Goal: Task Accomplishment & Management: Use online tool/utility

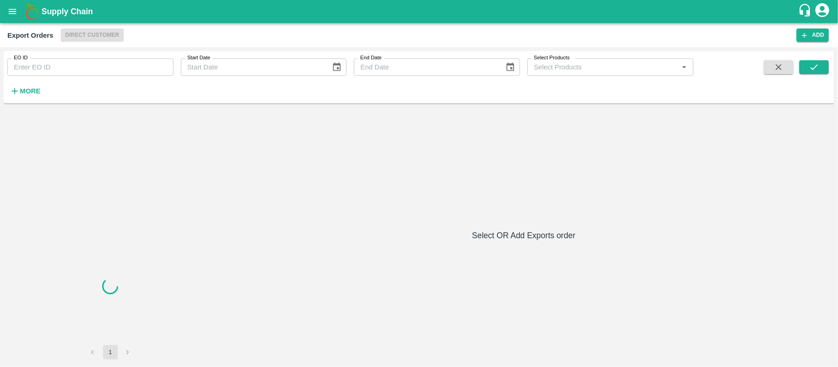
drag, startPoint x: 75, startPoint y: 77, endPoint x: 74, endPoint y: 60, distance: 17.5
click at [74, 76] on div "EO ID EO ID Start Date Start Date End Date End Date Select Products Select Prod…" at bounding box center [346, 75] width 693 height 48
click at [76, 59] on input "EO ID" at bounding box center [90, 66] width 166 height 17
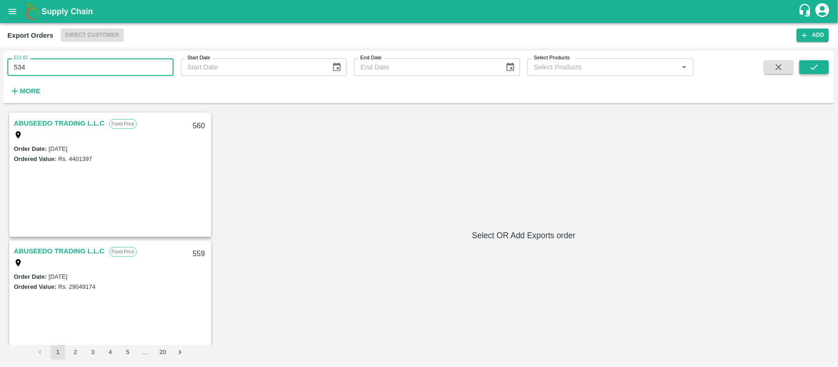
type input "534"
click at [816, 64] on icon "submit" at bounding box center [814, 67] width 10 height 10
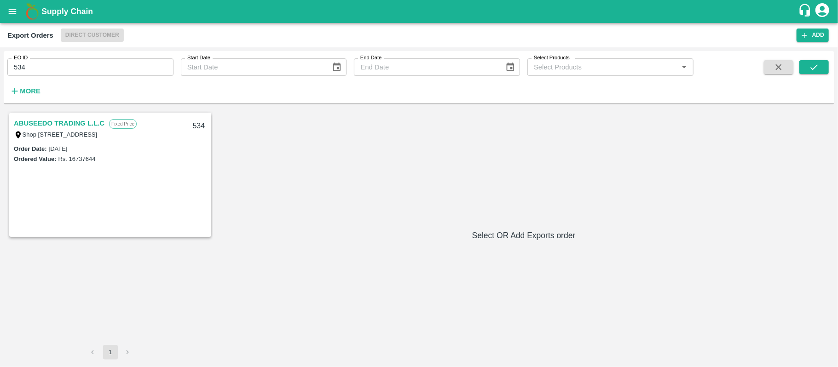
click at [83, 122] on link "ABUSEEDO TRADING L.L.C" at bounding box center [59, 123] width 91 height 12
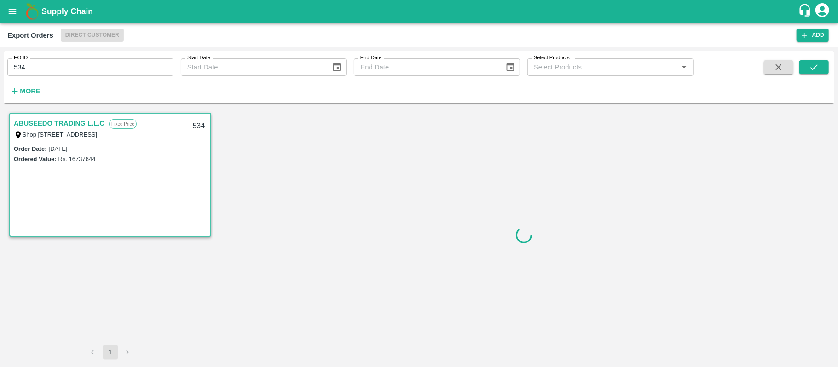
click at [98, 121] on link "ABUSEEDO TRADING L.L.C" at bounding box center [59, 123] width 91 height 12
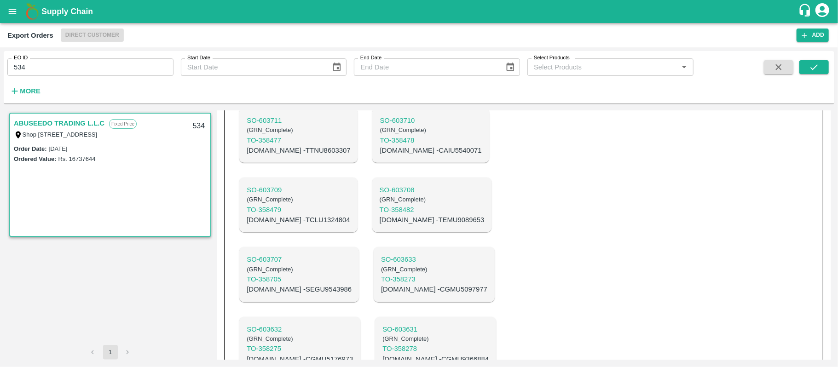
scroll to position [512, 0]
click at [61, 72] on input "534" at bounding box center [90, 66] width 166 height 17
click at [7, 15] on icon "open drawer" at bounding box center [12, 11] width 10 height 10
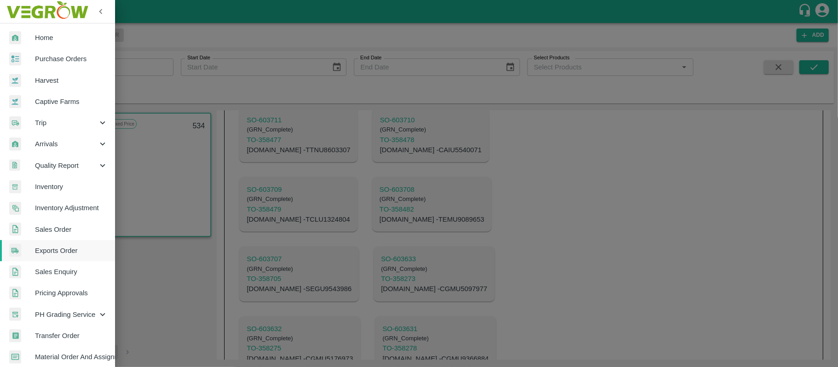
click at [61, 225] on span "Sales Order" at bounding box center [71, 230] width 73 height 10
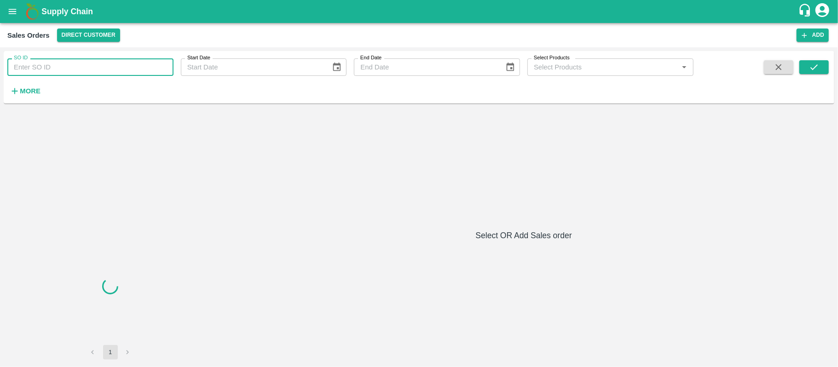
click at [74, 69] on input "SO ID" at bounding box center [90, 66] width 166 height 17
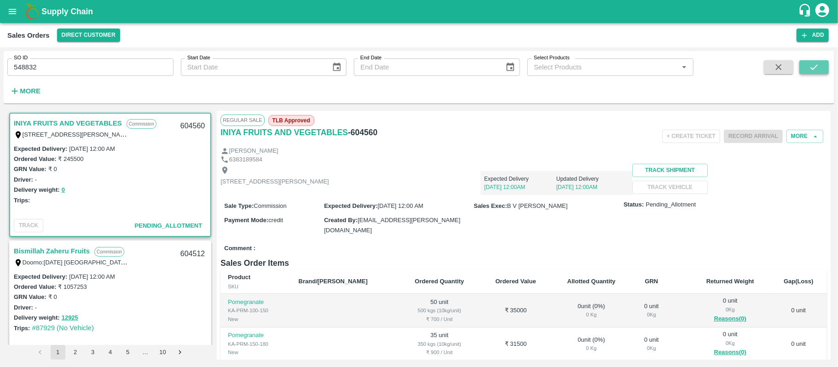
click at [809, 73] on button "submit" at bounding box center [813, 67] width 29 height 14
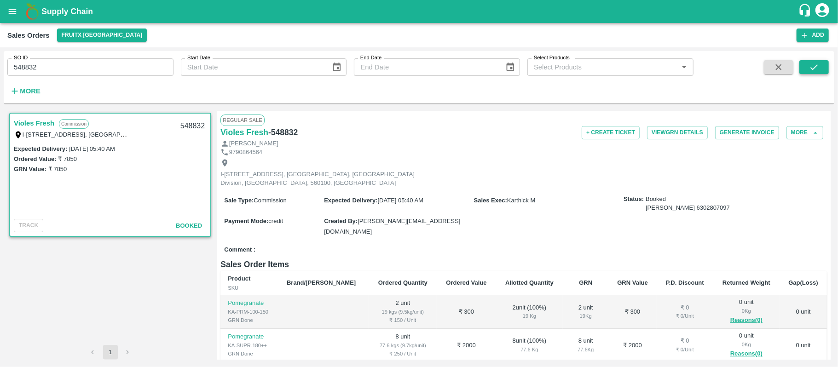
click at [812, 69] on icon "submit" at bounding box center [813, 67] width 7 height 6
click at [32, 121] on link "Violes Fresh" at bounding box center [34, 123] width 40 height 12
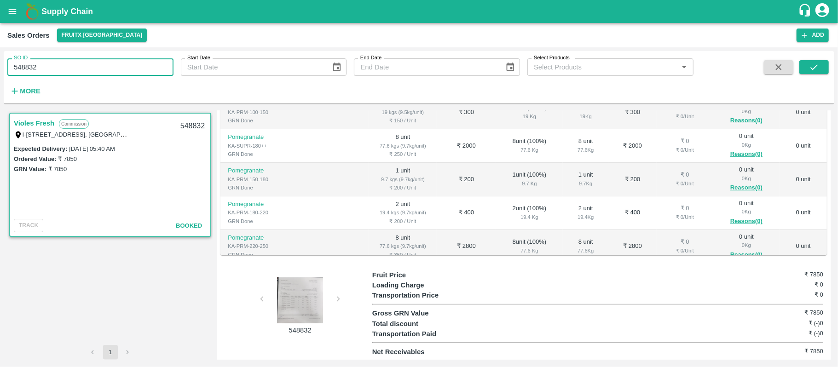
click at [63, 67] on input "548832" at bounding box center [90, 66] width 166 height 17
paste input "text"
type input "551683"
click at [814, 67] on icon "submit" at bounding box center [814, 67] width 10 height 10
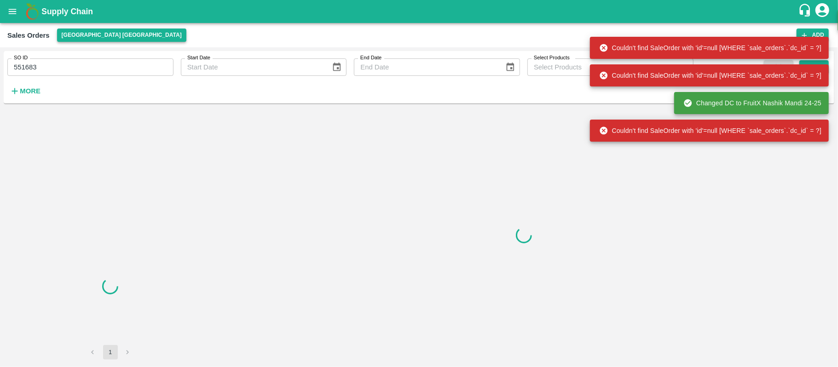
click at [86, 33] on button "[GEOGRAPHIC_DATA] [GEOGRAPHIC_DATA]" at bounding box center [121, 35] width 129 height 13
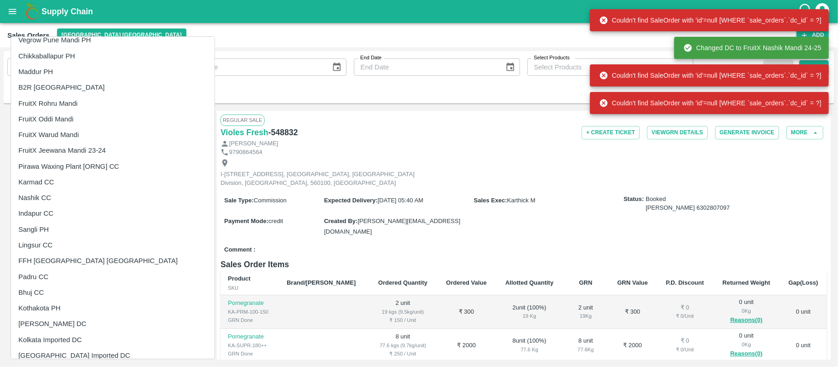
scroll to position [544, 0]
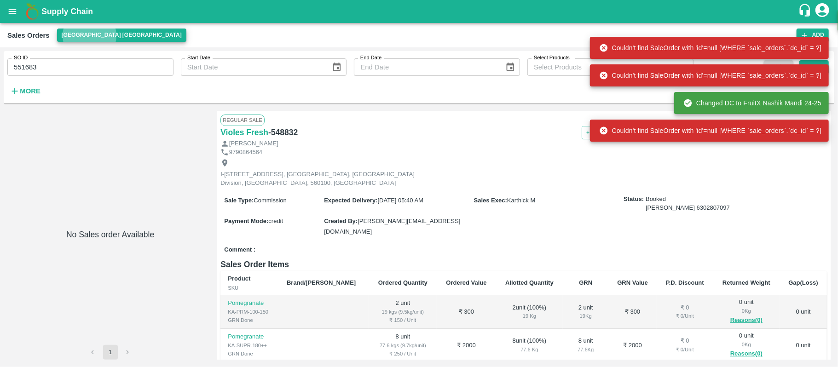
click at [57, 29] on button "[GEOGRAPHIC_DATA] [GEOGRAPHIC_DATA]" at bounding box center [121, 35] width 129 height 13
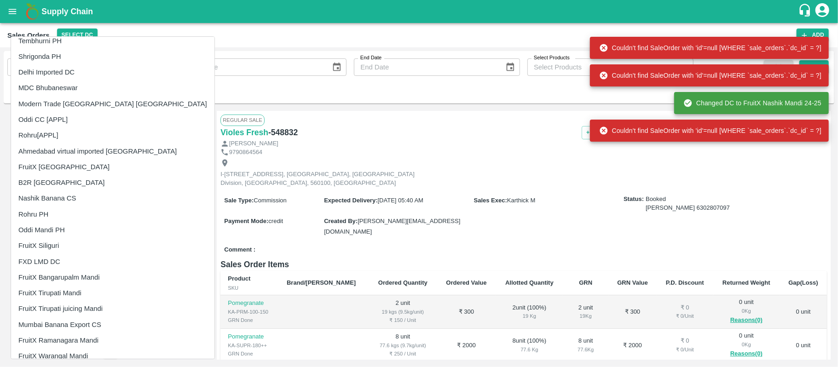
scroll to position [0, 0]
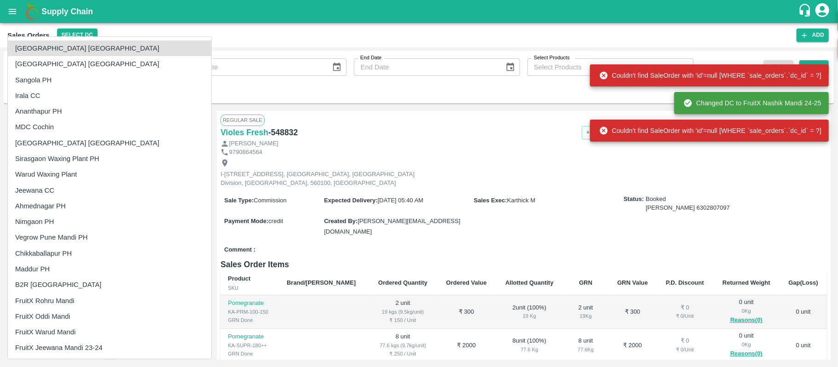
click at [360, 41] on div at bounding box center [419, 183] width 838 height 367
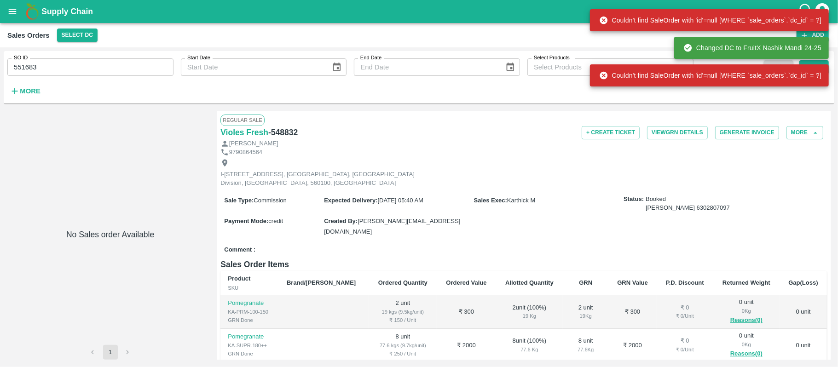
click at [95, 42] on div "Sales Orders Select DC Add" at bounding box center [419, 35] width 838 height 24
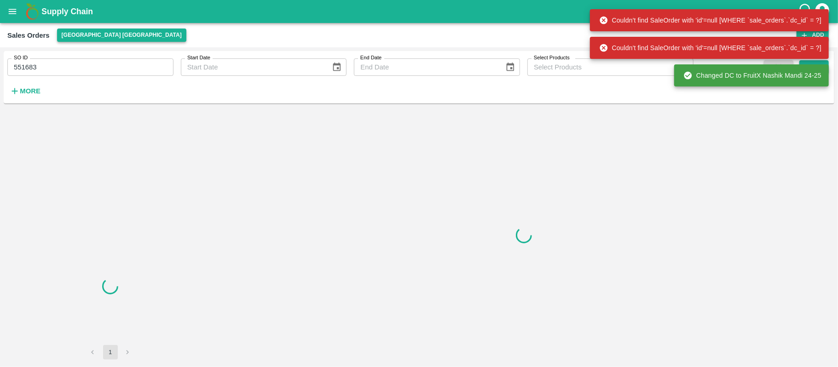
click at [93, 40] on button "[GEOGRAPHIC_DATA] [GEOGRAPHIC_DATA]" at bounding box center [121, 35] width 129 height 13
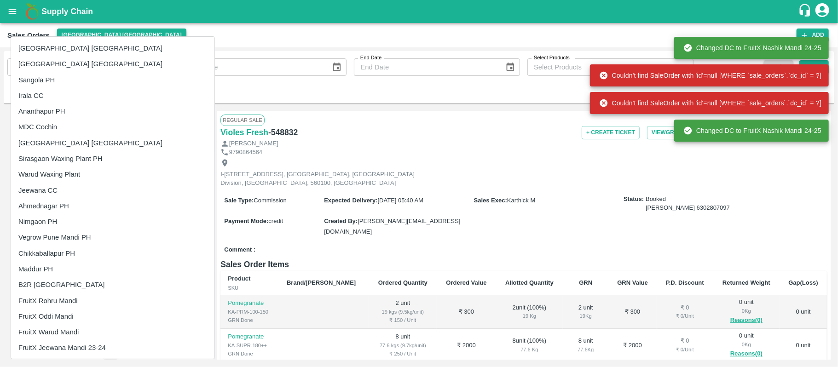
scroll to position [197, 0]
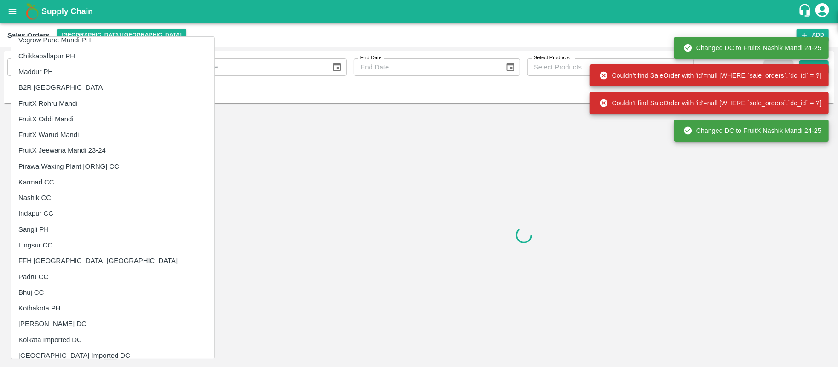
click at [820, 73] on div "Couldn't find SaleOrder with 'id'=null [WHERE `sale_orders`.`dc_id` = ?]" at bounding box center [710, 75] width 222 height 17
click at [815, 63] on div "Couldn't find SaleOrder with 'id'=null [WHERE `sale_orders`.`dc_id` = ?]" at bounding box center [709, 76] width 239 height 28
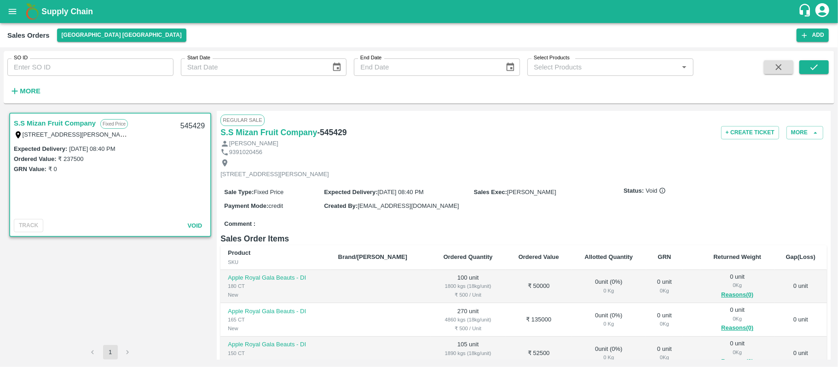
click at [107, 63] on input "SO ID" at bounding box center [90, 66] width 166 height 17
paste input "551683"
type input "551683"
click at [814, 69] on icon "submit" at bounding box center [814, 67] width 10 height 10
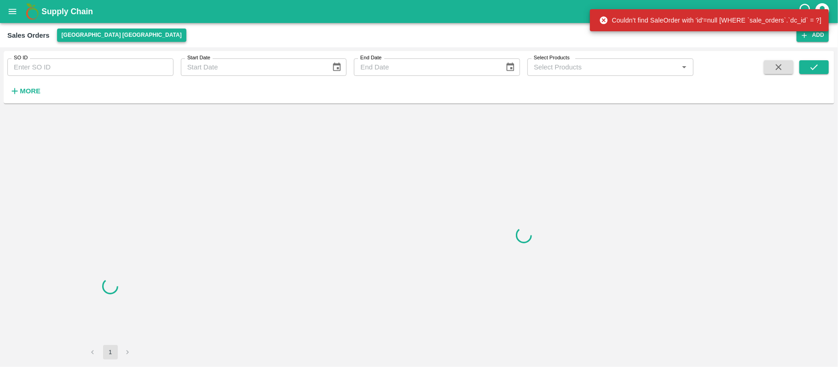
click at [96, 38] on button "[GEOGRAPHIC_DATA] [GEOGRAPHIC_DATA]" at bounding box center [121, 35] width 129 height 13
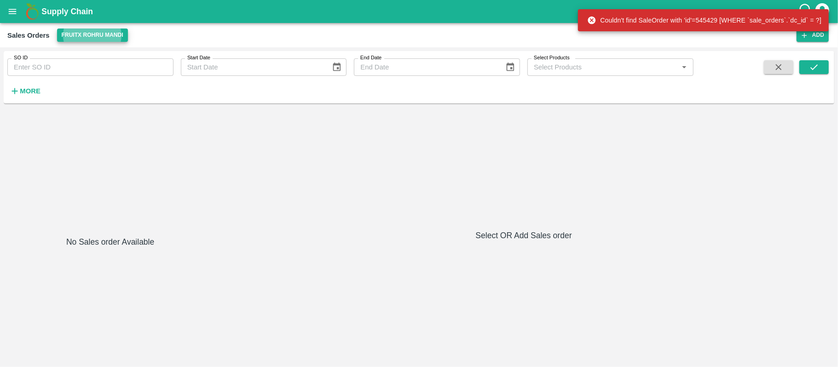
click at [96, 38] on button "FruitX Rohru Mandi" at bounding box center [92, 35] width 71 height 13
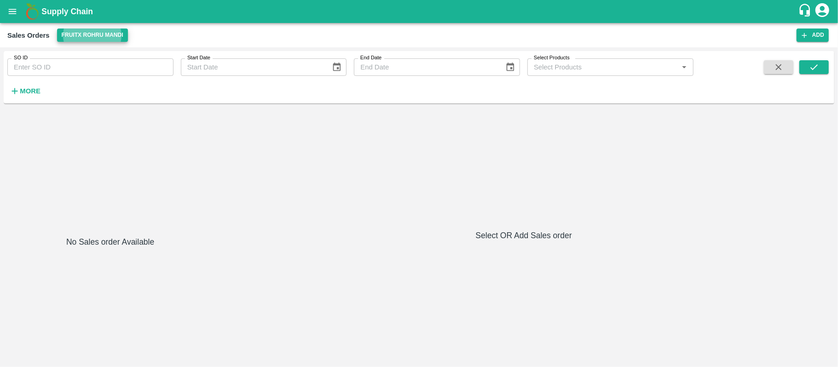
click at [96, 39] on button "FruitX Rohru Mandi" at bounding box center [92, 35] width 71 height 13
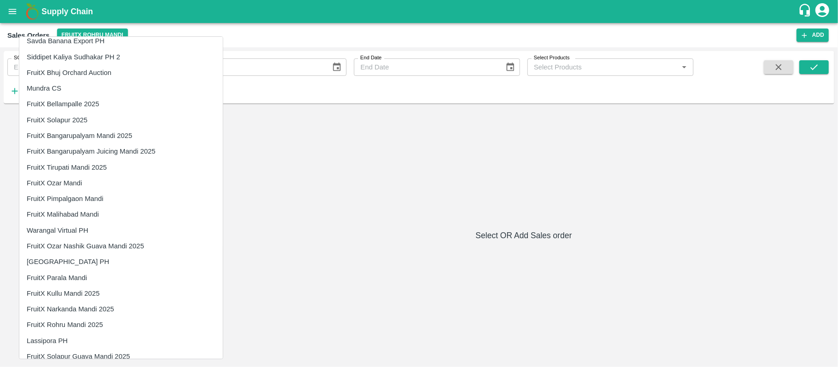
scroll to position [1436, 0]
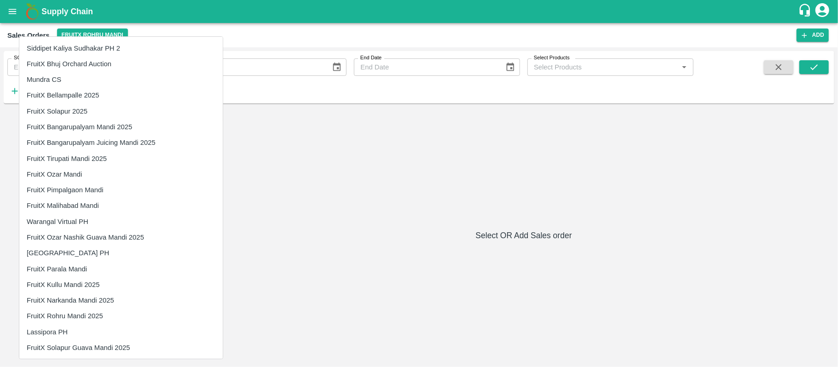
click at [244, 41] on div at bounding box center [419, 183] width 838 height 367
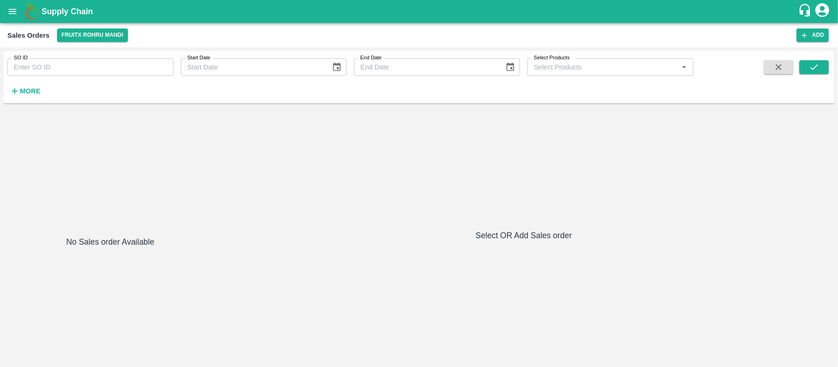
click at [70, 68] on input "SO ID" at bounding box center [90, 66] width 166 height 17
paste input "551683"
type input "551683"
drag, startPoint x: 817, startPoint y: 70, endPoint x: 823, endPoint y: 61, distance: 10.7
click at [823, 61] on button "submit" at bounding box center [813, 67] width 29 height 14
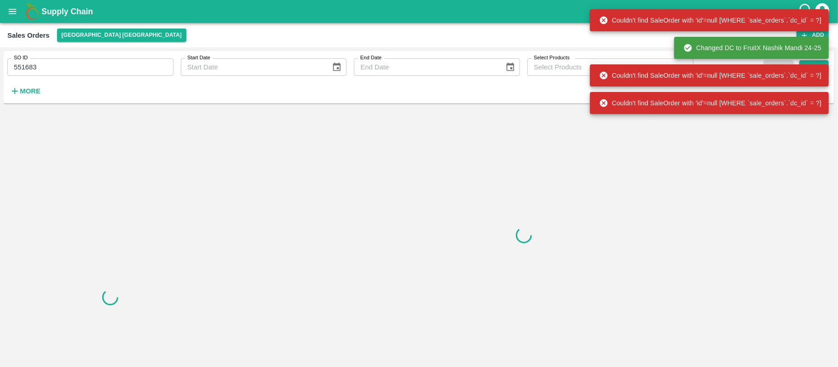
click at [52, 70] on input "551683" at bounding box center [90, 66] width 166 height 17
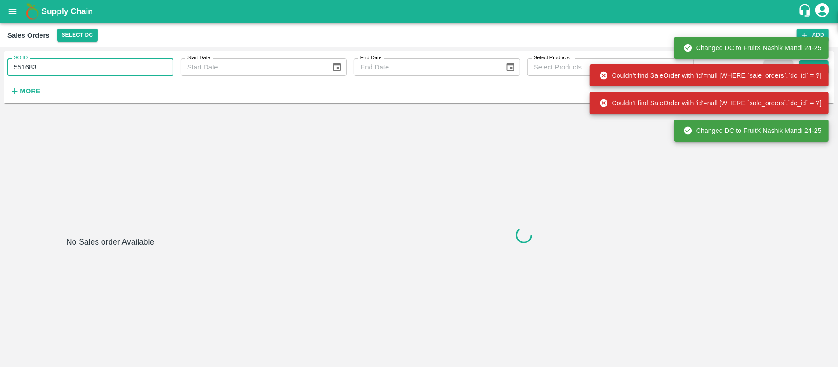
click at [52, 70] on input "551683" at bounding box center [90, 66] width 166 height 17
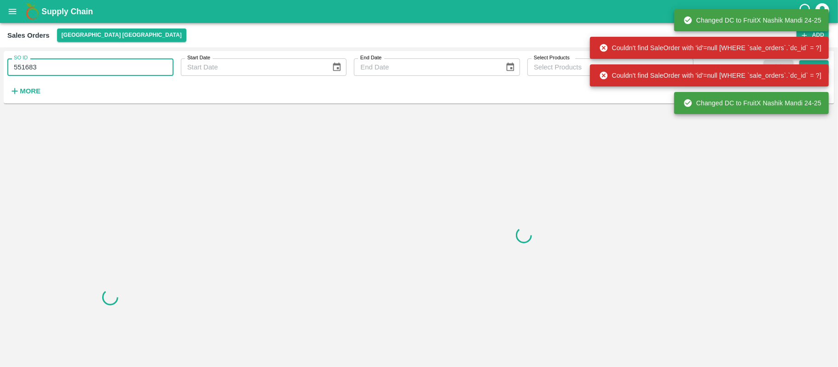
click at [51, 70] on input "551683" at bounding box center [90, 66] width 166 height 17
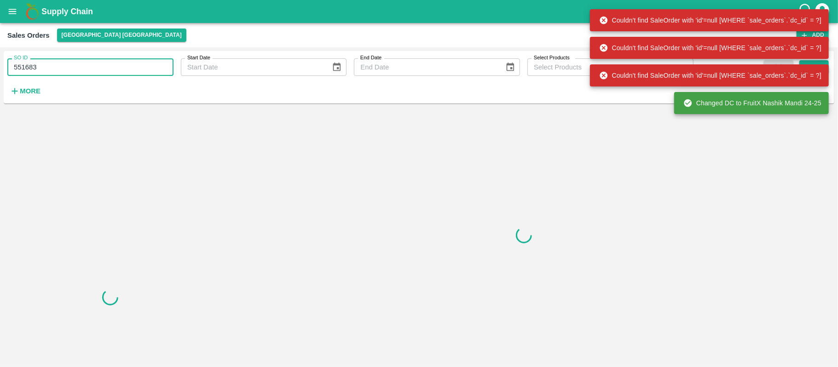
paste input "61811"
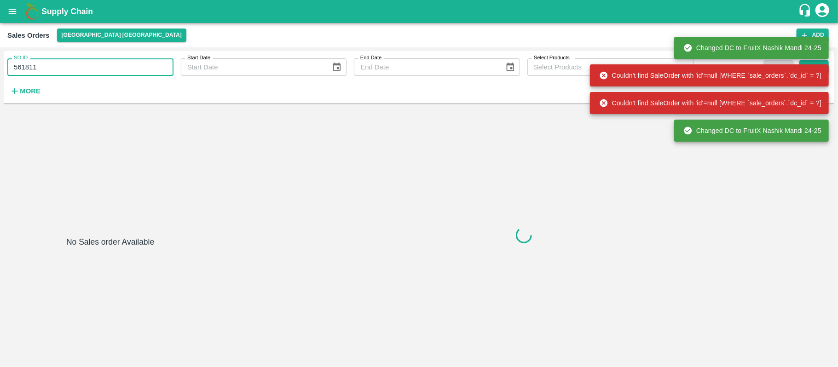
type input "561811"
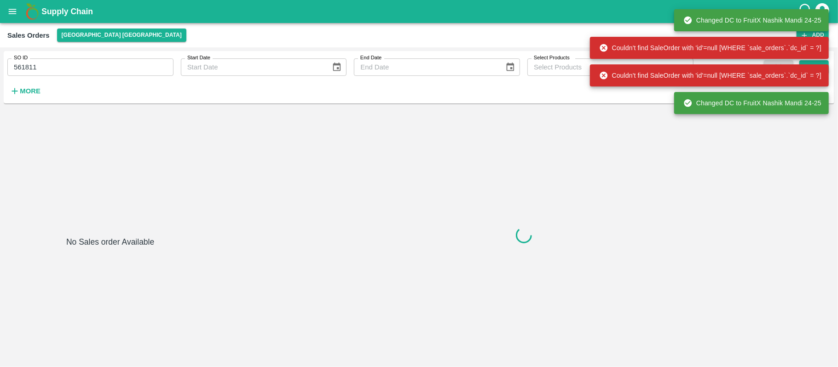
click at [815, 63] on div "Couldn't find SaleOrder with 'id'=null [WHERE `sale_orders`.`dc_id` = ?] Change…" at bounding box center [709, 61] width 239 height 110
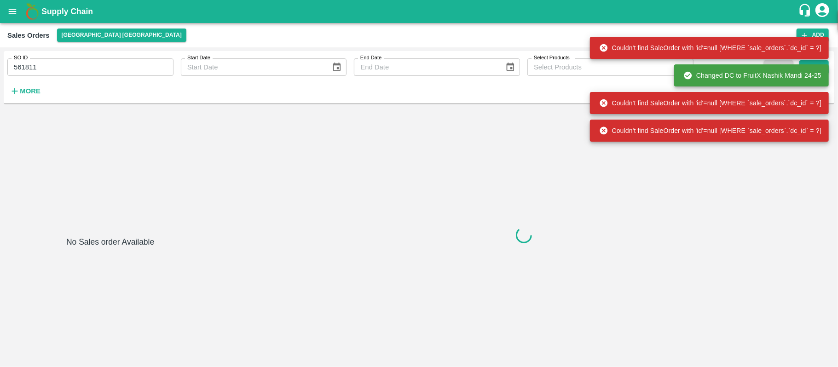
click at [816, 72] on div "Changed DC to FruitX Nashik Mandi 24-25" at bounding box center [752, 75] width 138 height 17
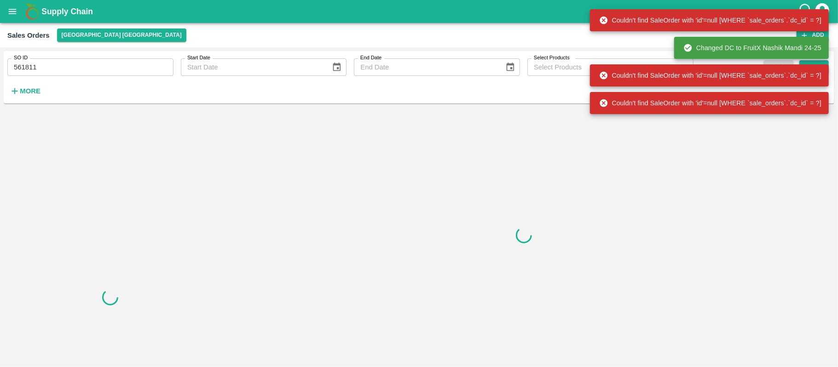
click at [816, 72] on div "Couldn't find SaleOrder with 'id'=null [WHERE `sale_orders`.`dc_id` = ?]" at bounding box center [710, 75] width 222 height 17
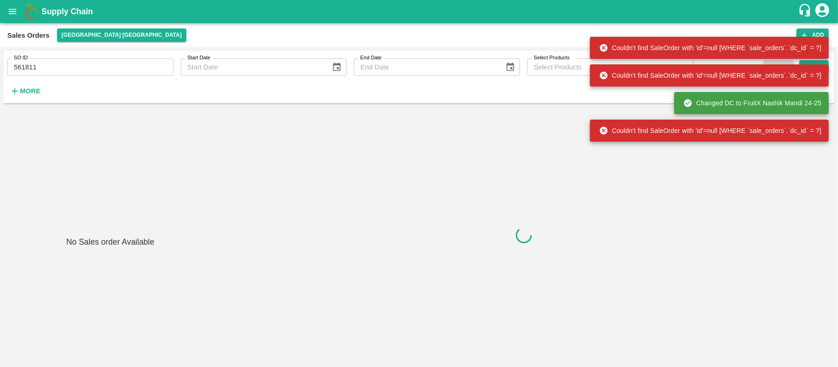
click at [819, 63] on div "Couldn't find SaleOrder with 'id'=null [WHERE `sale_orders`.`dc_id` = ?]" at bounding box center [709, 76] width 239 height 28
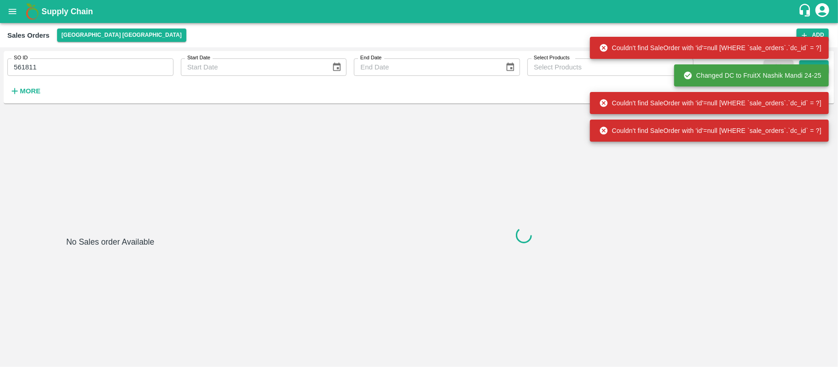
click at [818, 66] on div "Changed DC to FruitX Nashik Mandi 24-25" at bounding box center [751, 75] width 155 height 22
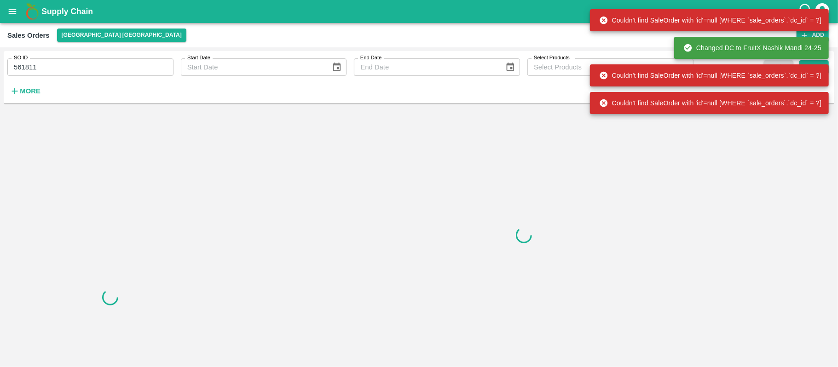
click at [818, 66] on div "Couldn't find SaleOrder with 'id'=null [WHERE `sale_orders`.`dc_id` = ?]" at bounding box center [709, 75] width 239 height 22
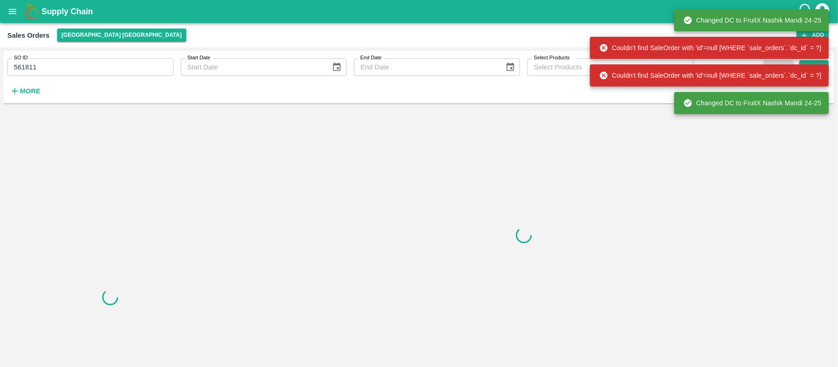
click at [821, 37] on div "Couldn't find SaleOrder with 'id'=null [WHERE `sale_orders`.`dc_id` = ?]" at bounding box center [709, 48] width 239 height 28
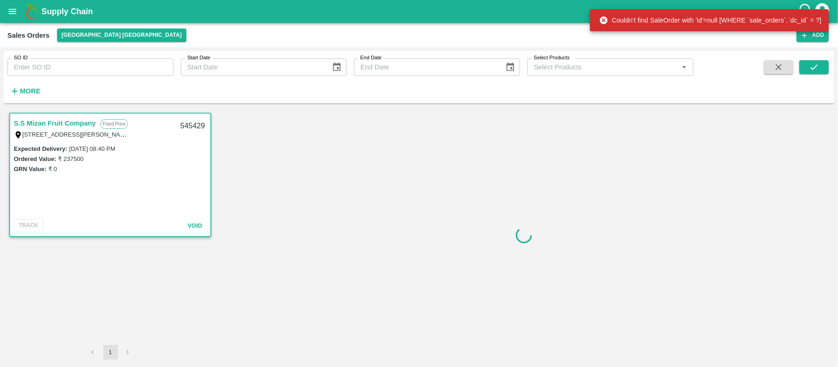
click at [816, 43] on div "Sales Orders Hyderabad DC Add" at bounding box center [419, 35] width 838 height 24
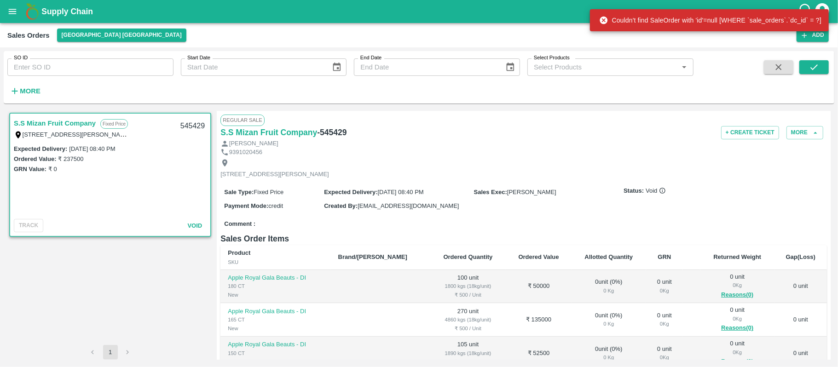
click at [818, 34] on div "Couldn't find SaleOrder with 'id'=null [WHERE `sale_orders`.`dc_id` = ?]" at bounding box center [709, 20] width 239 height 28
click at [813, 38] on button "Add" at bounding box center [812, 35] width 32 height 13
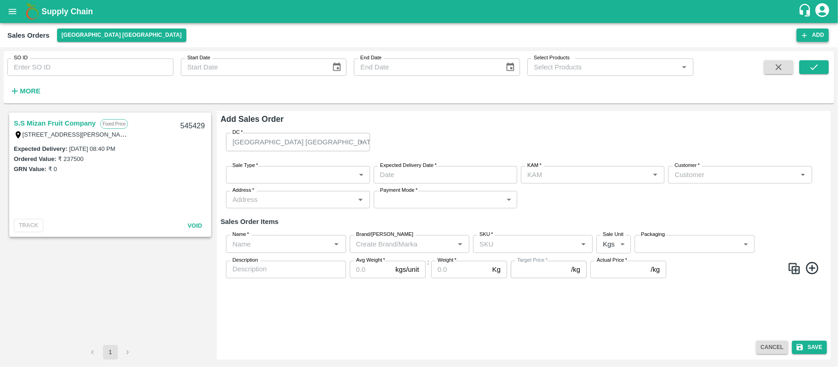
click at [809, 35] on button "Add" at bounding box center [812, 35] width 32 height 13
click at [69, 76] on div "SO ID SO ID Start Date Start Date End Date End Date Select Products Select Prod…" at bounding box center [346, 75] width 693 height 48
click at [69, 75] on input "SO ID" at bounding box center [90, 66] width 166 height 17
paste input "561811"
type input "561811"
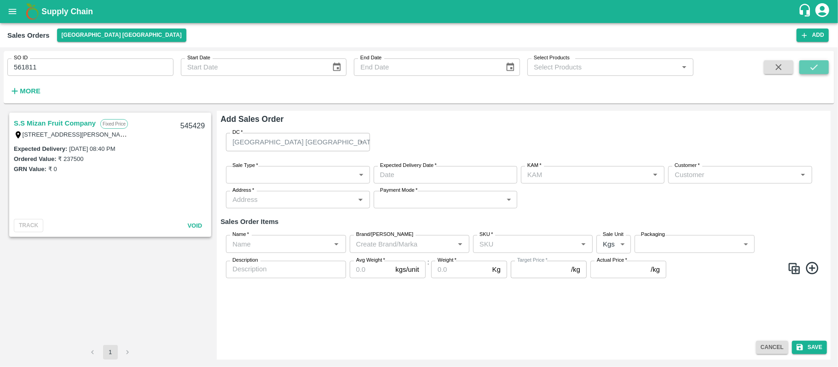
click at [813, 69] on icon "submit" at bounding box center [813, 67] width 7 height 6
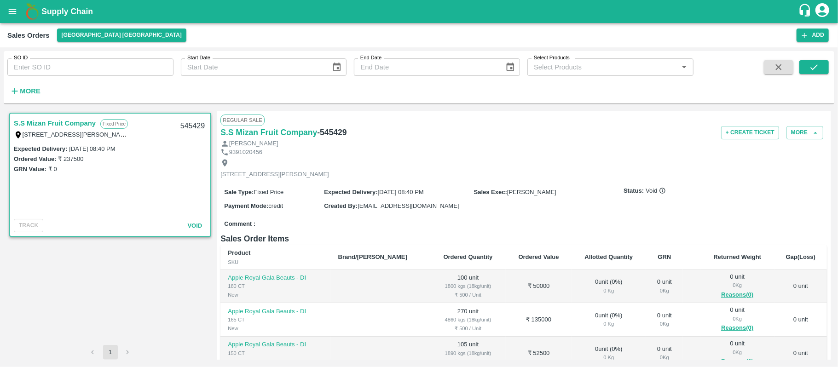
click at [70, 76] on input "SO ID" at bounding box center [90, 66] width 166 height 17
paste input "561811"
type input "561811"
click at [809, 67] on icon "submit" at bounding box center [814, 67] width 10 height 10
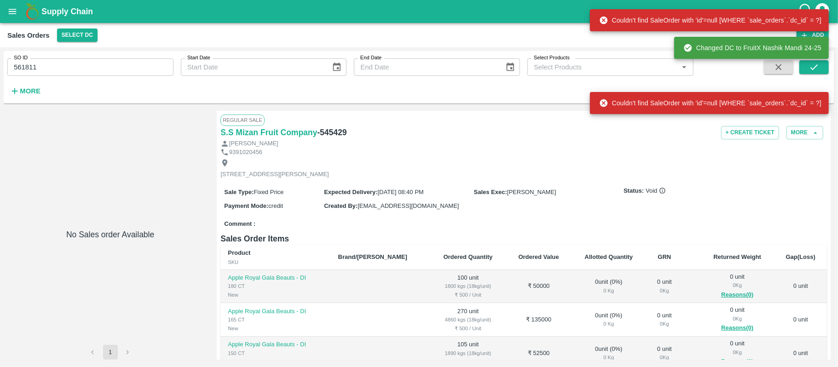
click at [95, 67] on input "561811" at bounding box center [90, 66] width 166 height 17
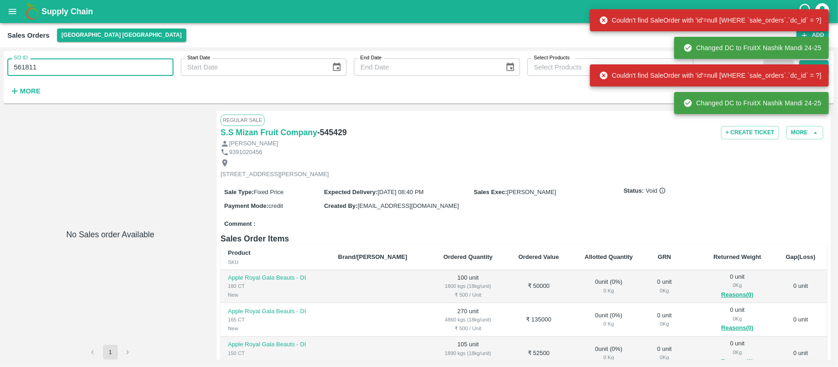
click at [95, 67] on input "561811" at bounding box center [90, 66] width 166 height 17
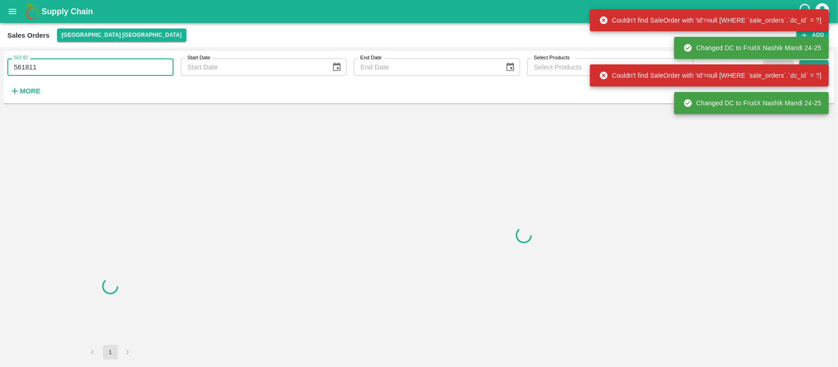
click at [95, 67] on input "561811" at bounding box center [90, 66] width 166 height 17
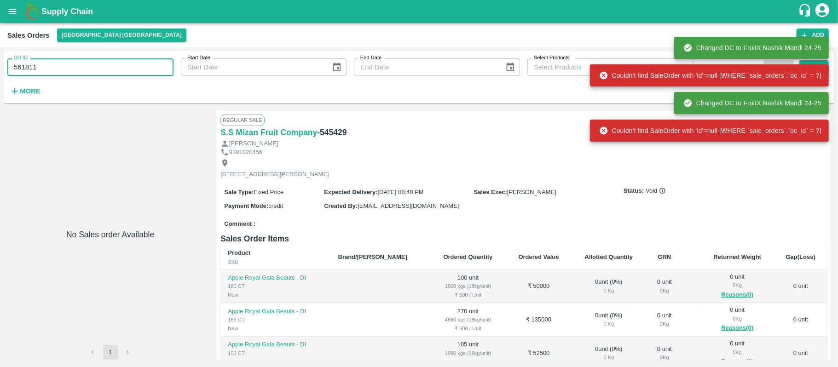
paste input "03686"
type input "503686"
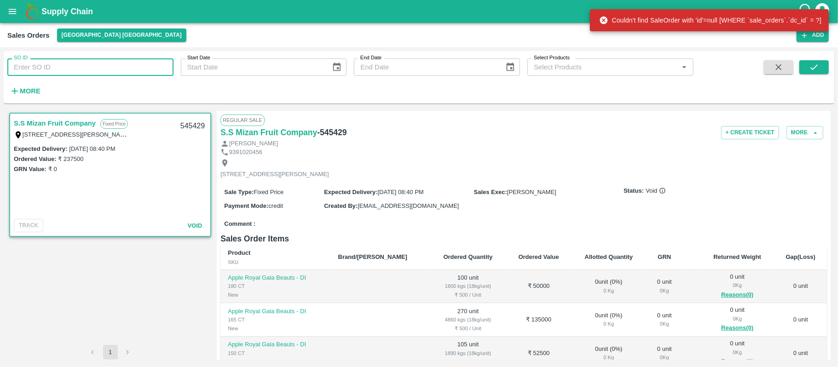
click at [115, 66] on input "SO ID" at bounding box center [90, 66] width 166 height 17
paste input "503686"
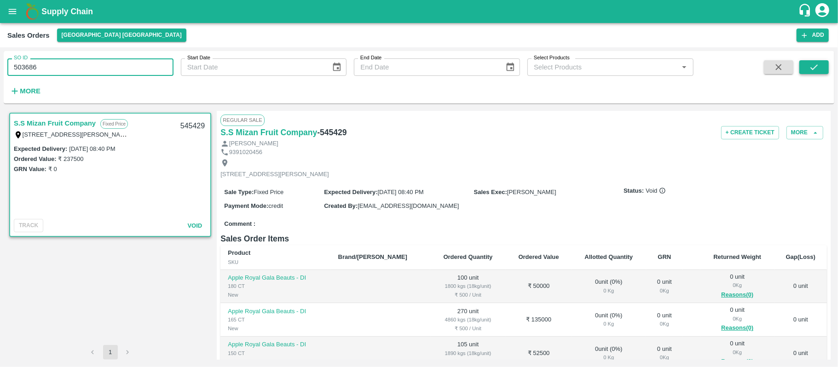
type input "503686"
click at [821, 72] on button "submit" at bounding box center [813, 67] width 29 height 14
click at [822, 69] on button "submit" at bounding box center [813, 67] width 29 height 14
click at [815, 69] on icon "submit" at bounding box center [814, 67] width 10 height 10
click at [809, 63] on icon "submit" at bounding box center [814, 67] width 10 height 10
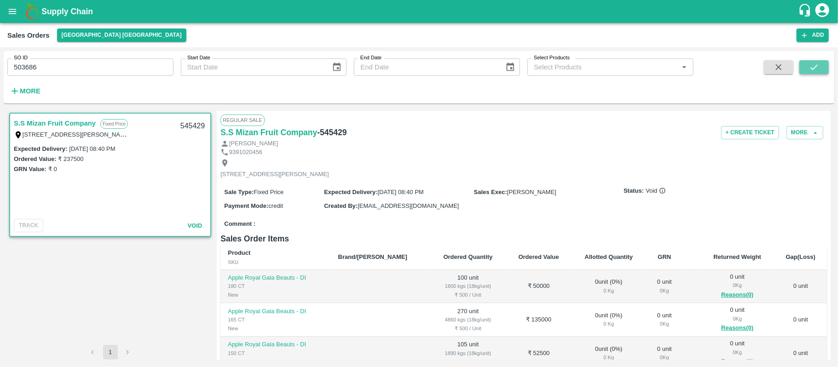
click at [809, 63] on icon "submit" at bounding box center [814, 67] width 10 height 10
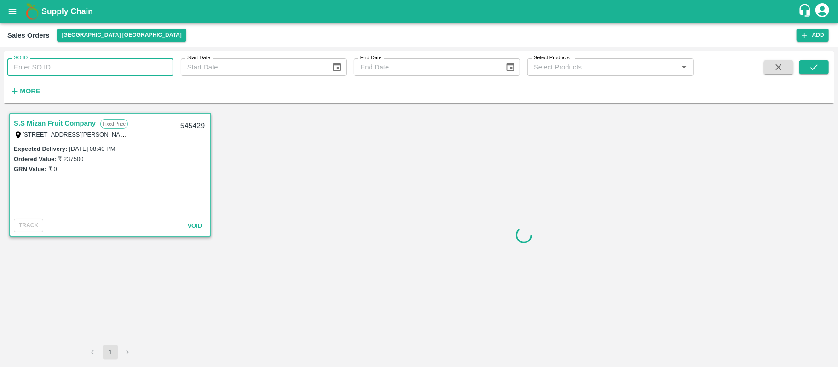
click at [96, 62] on input "SO ID" at bounding box center [90, 66] width 166 height 17
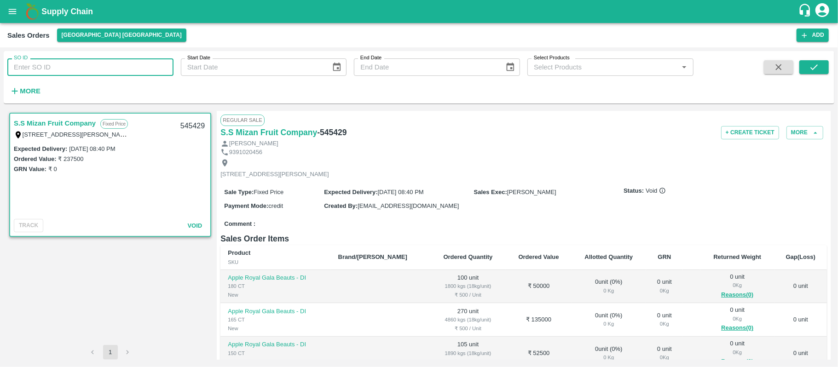
paste input "503686"
type input "503686"
click at [822, 67] on button "submit" at bounding box center [813, 67] width 29 height 14
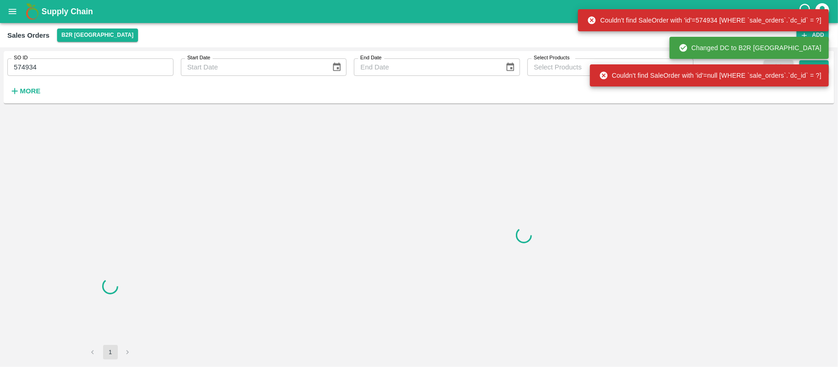
click at [43, 69] on input "574934" at bounding box center [90, 66] width 166 height 17
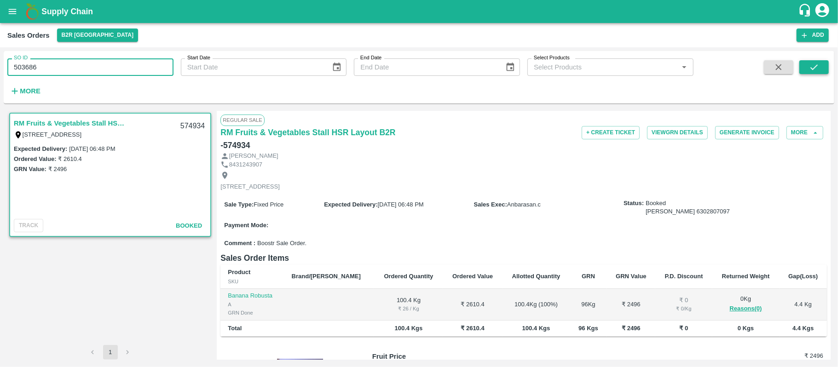
type input "503686"
click at [804, 72] on button "submit" at bounding box center [813, 67] width 29 height 14
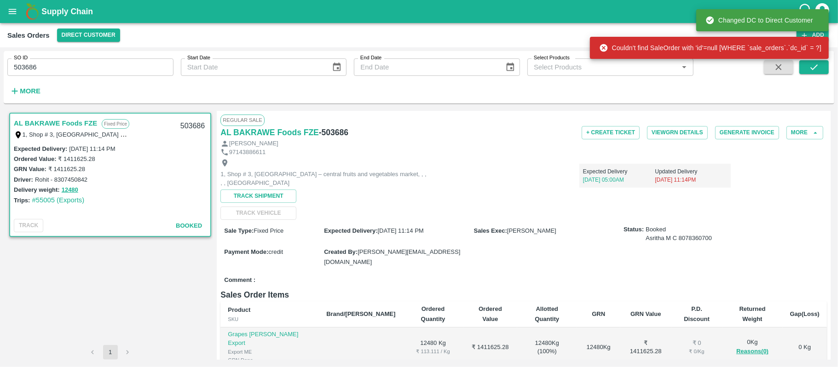
click at [156, 72] on input "503686" at bounding box center [90, 66] width 166 height 17
paste input "text"
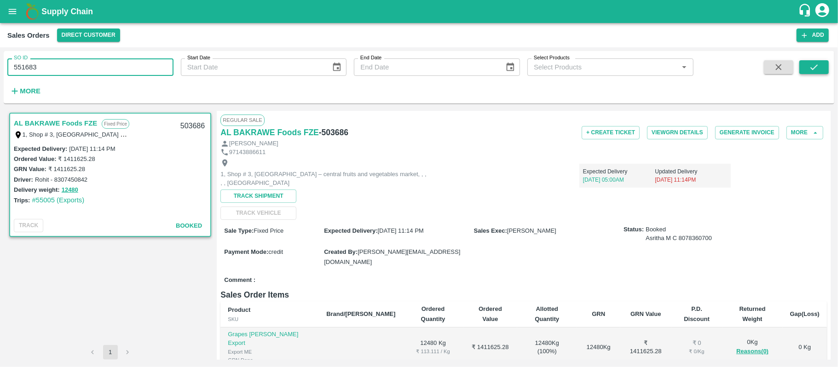
click at [824, 69] on button "submit" at bounding box center [813, 67] width 29 height 14
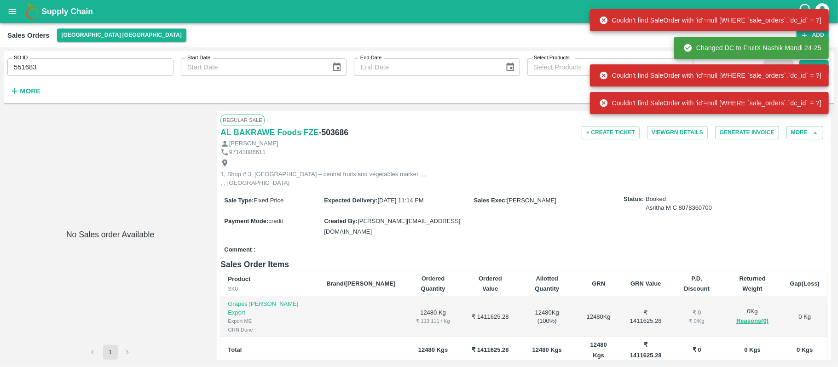
click at [56, 76] on input "551683" at bounding box center [90, 66] width 166 height 17
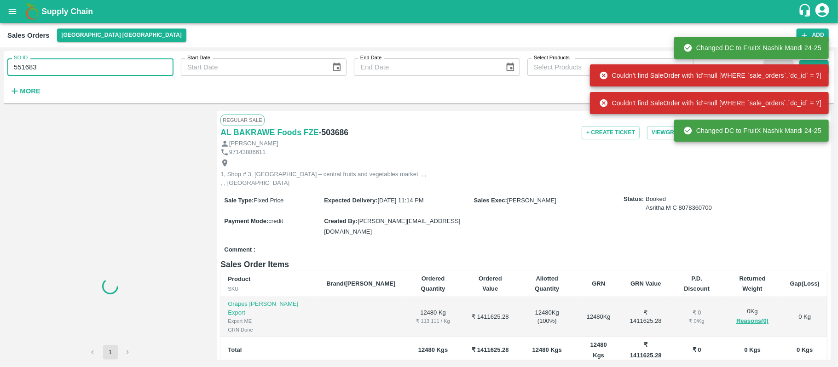
click at [56, 67] on input "551683" at bounding box center [90, 66] width 166 height 17
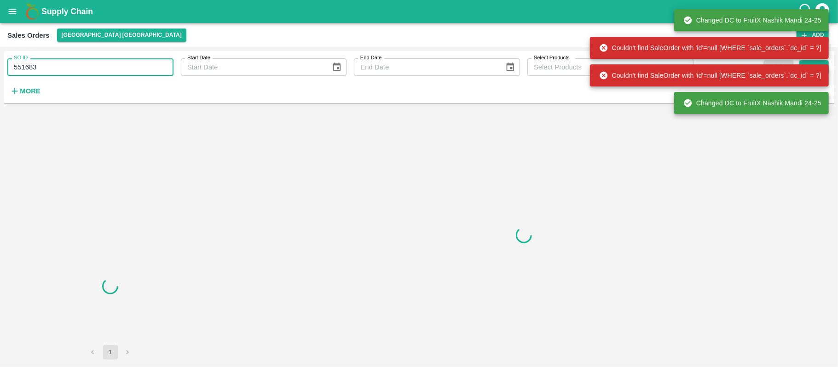
click at [56, 67] on input "551683" at bounding box center [90, 66] width 166 height 17
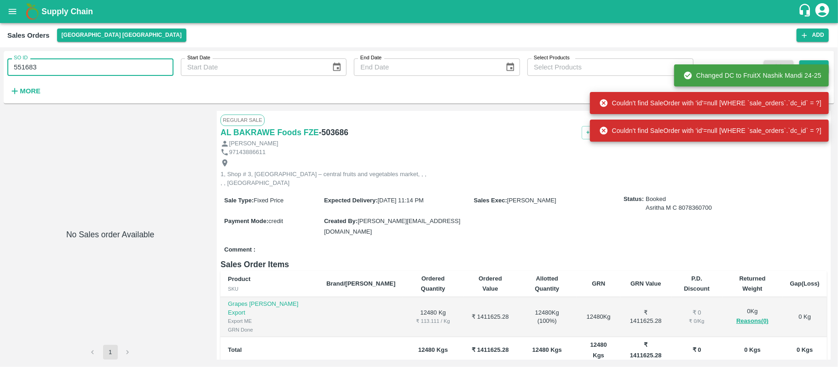
paste input "text"
type input "561811"
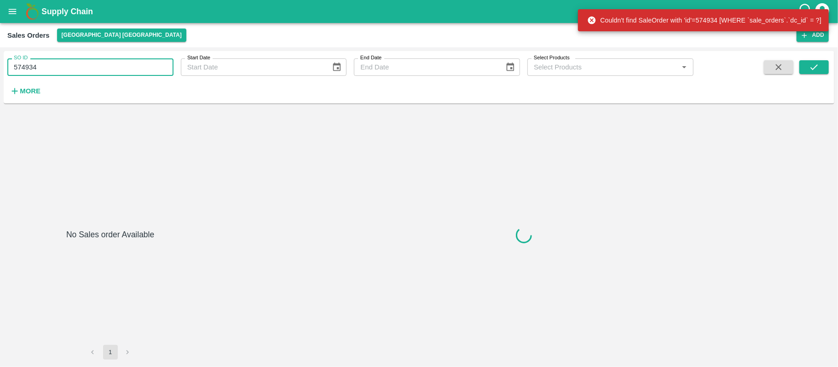
click at [54, 73] on input "574934" at bounding box center [90, 66] width 166 height 17
paste input "text"
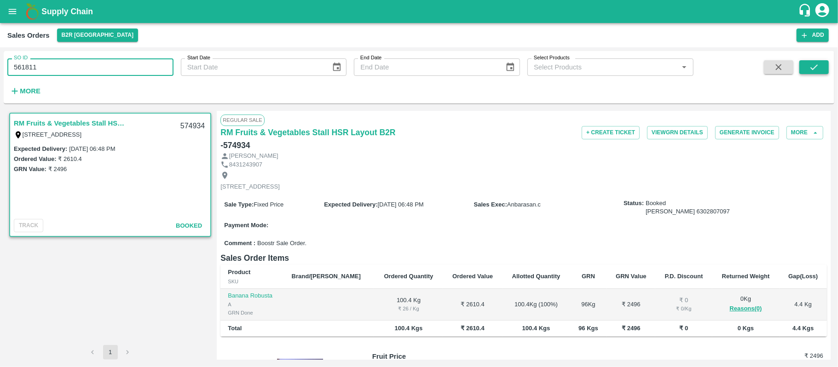
type input "561811"
click at [807, 62] on button "submit" at bounding box center [813, 67] width 29 height 14
